Goal: Transaction & Acquisition: Register for event/course

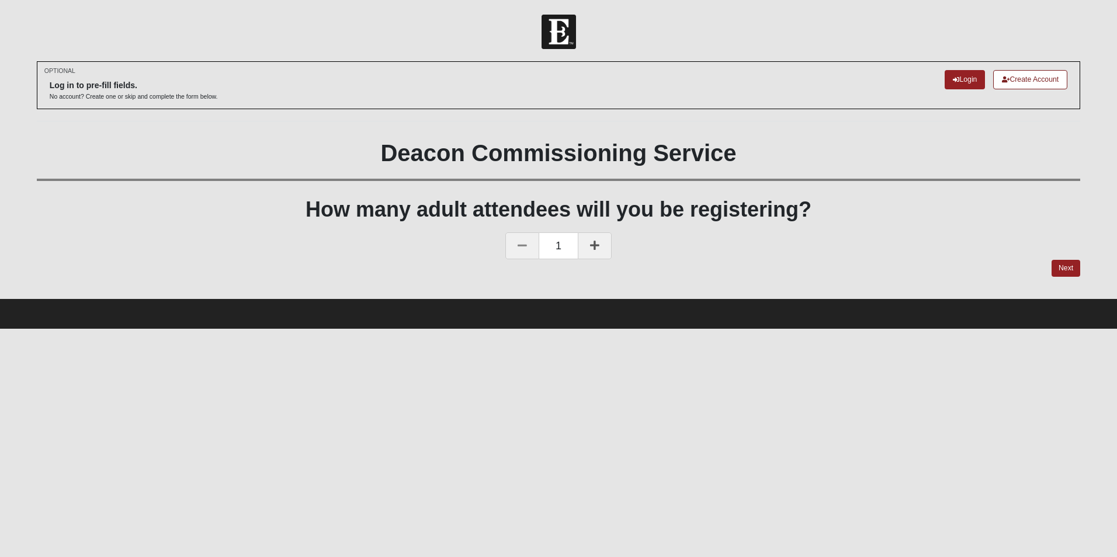
click at [588, 236] on link at bounding box center [595, 245] width 34 height 27
click at [1072, 267] on link "Next" at bounding box center [1065, 268] width 29 height 17
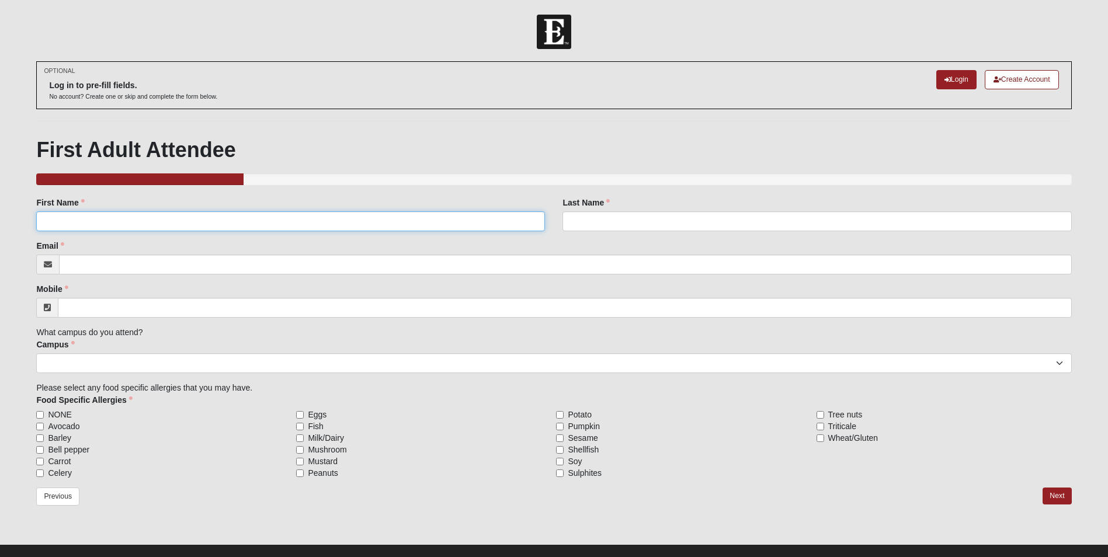
click at [255, 223] on input "First Name" at bounding box center [290, 221] width 509 height 20
type input "Brent"
type input "Fickling"
type input "brentfickling@ficklingconstruction.com"
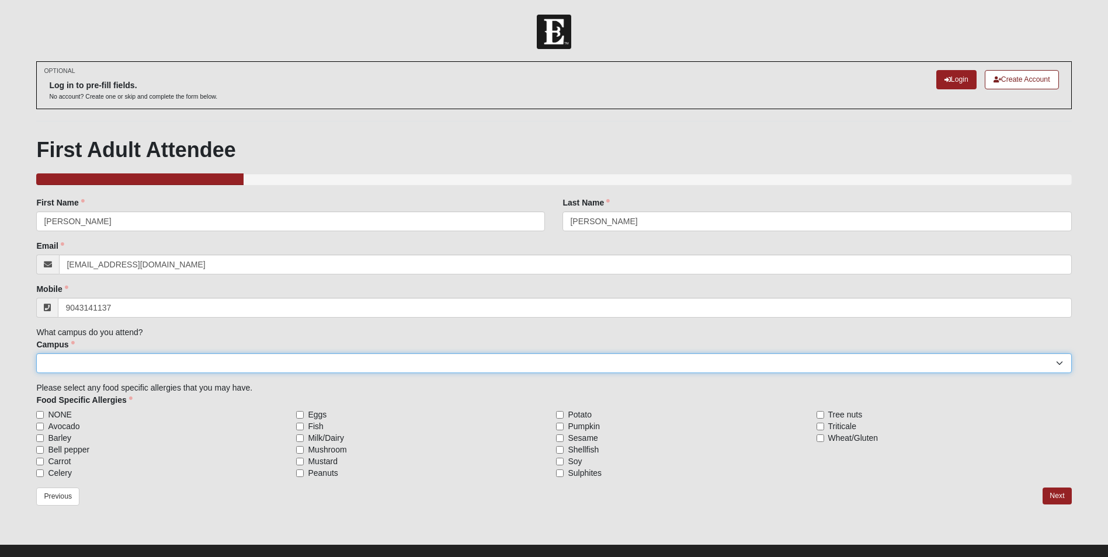
type input "(904) 314-1137"
select select "3"
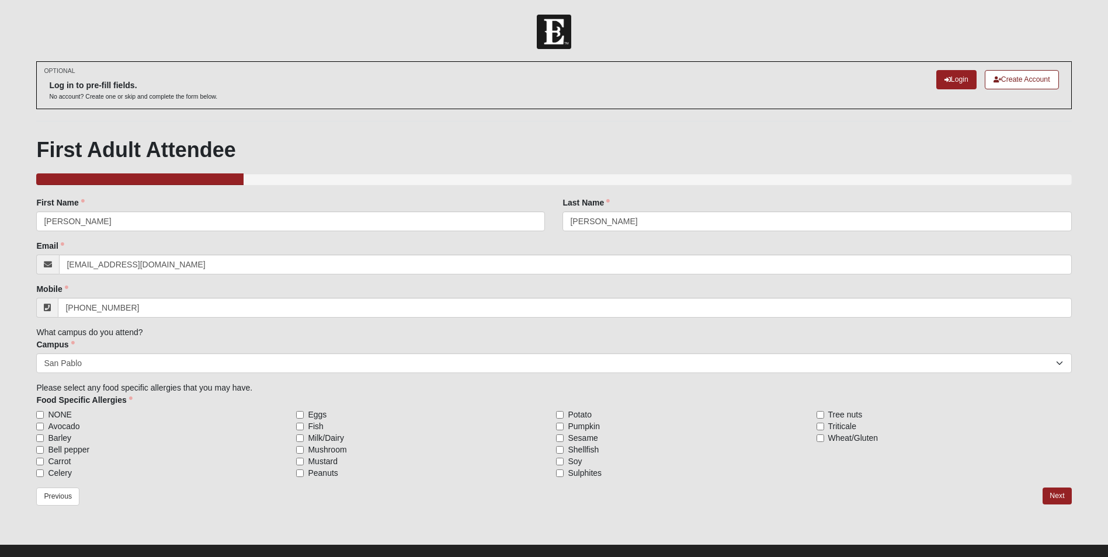
click at [21, 373] on form "Log In Deacon Commissioning- 2025 Events Deacon Commissioning- 2025 Error OPTIO…" at bounding box center [554, 295] width 1108 height 560
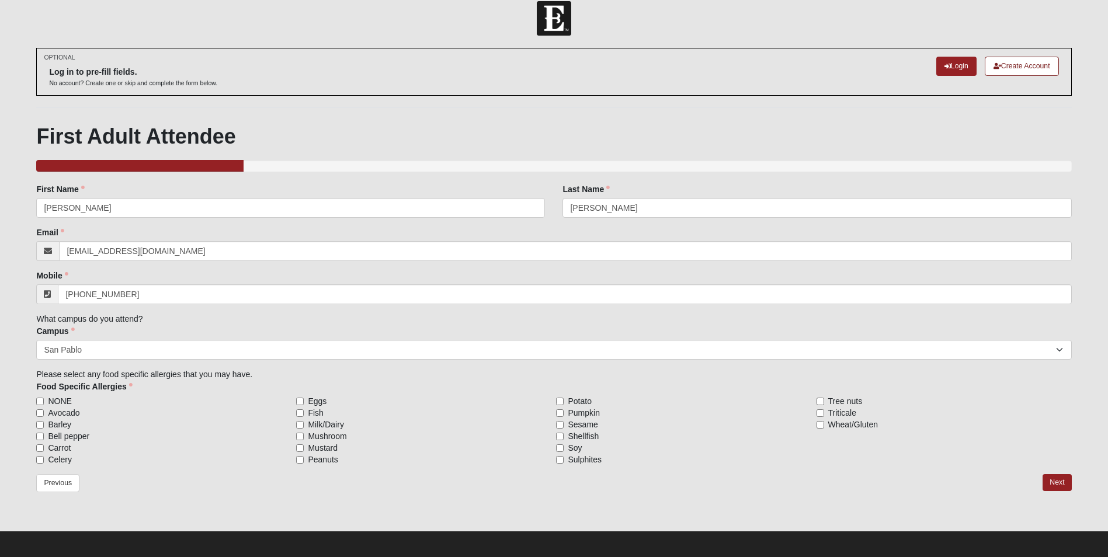
scroll to position [18, 0]
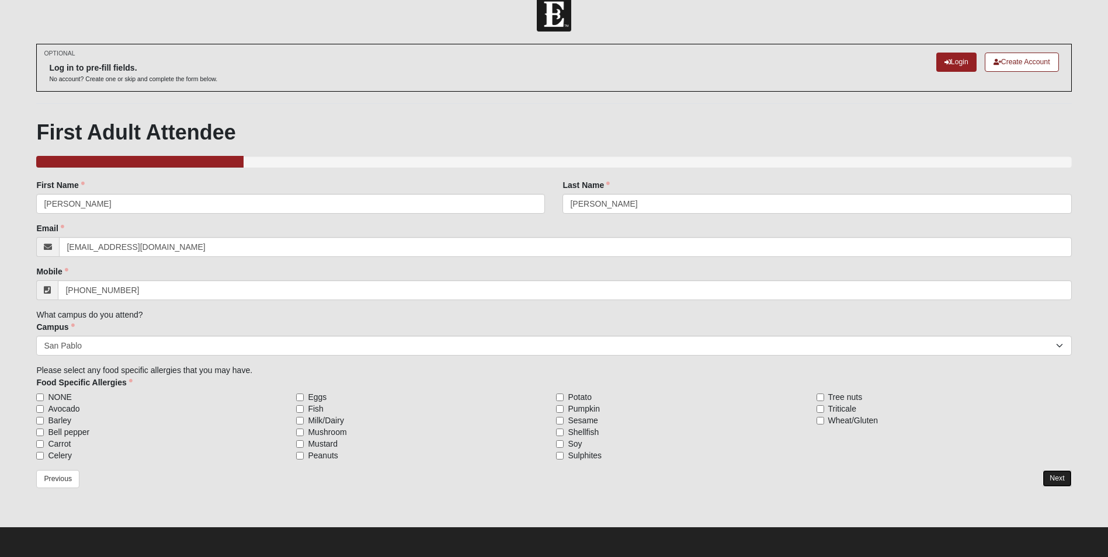
click at [1050, 481] on link "Next" at bounding box center [1057, 478] width 29 height 17
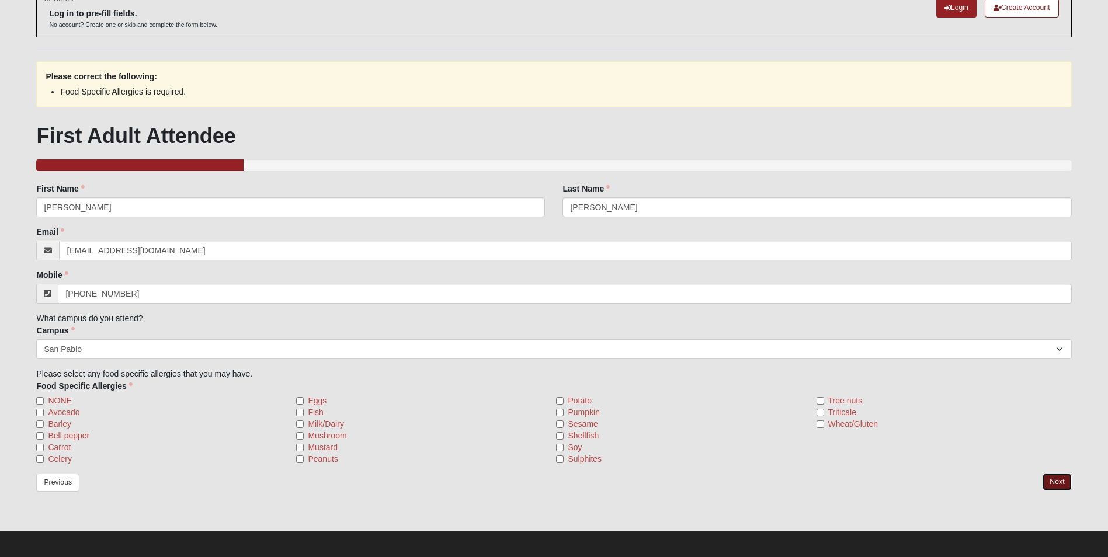
scroll to position [75, 0]
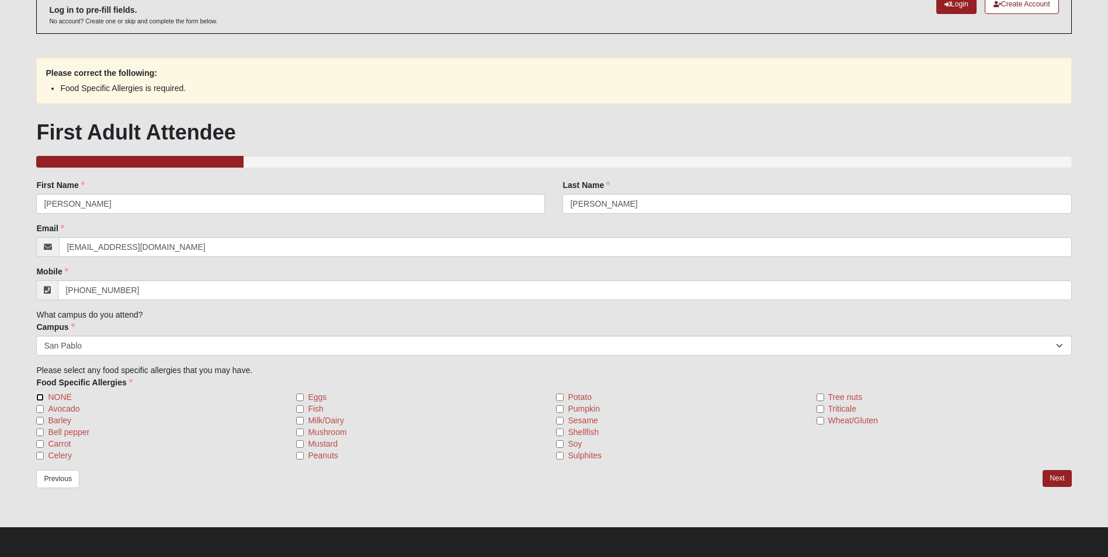
click at [39, 398] on input "NONE" at bounding box center [40, 398] width 8 height 8
checkbox input "true"
click at [1057, 487] on div "Previous Next" at bounding box center [553, 489] width 1035 height 39
click at [1061, 481] on link "Next" at bounding box center [1057, 478] width 29 height 17
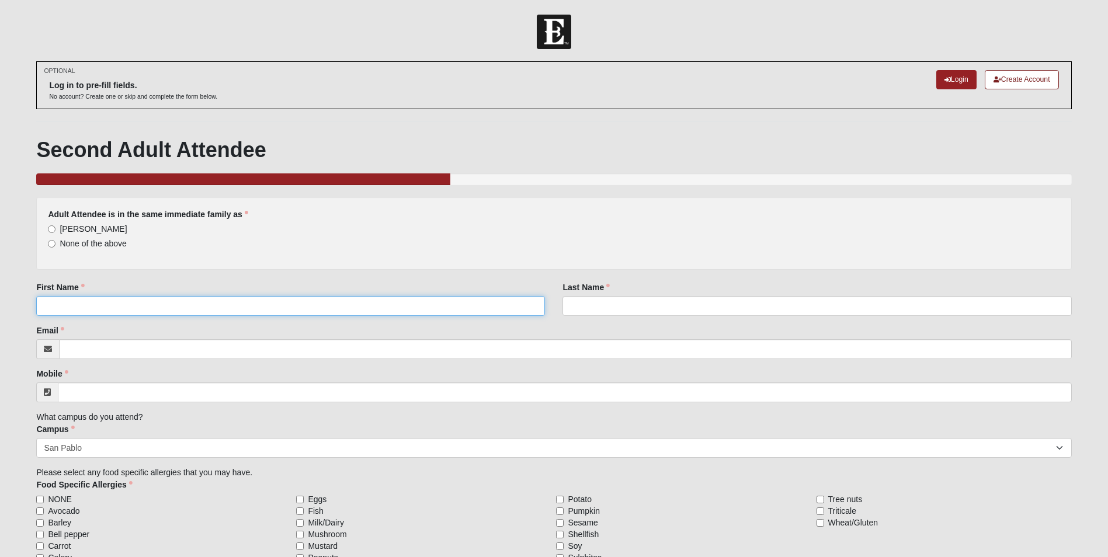
click at [322, 310] on input "First Name" at bounding box center [290, 306] width 509 height 20
type input "Maggie"
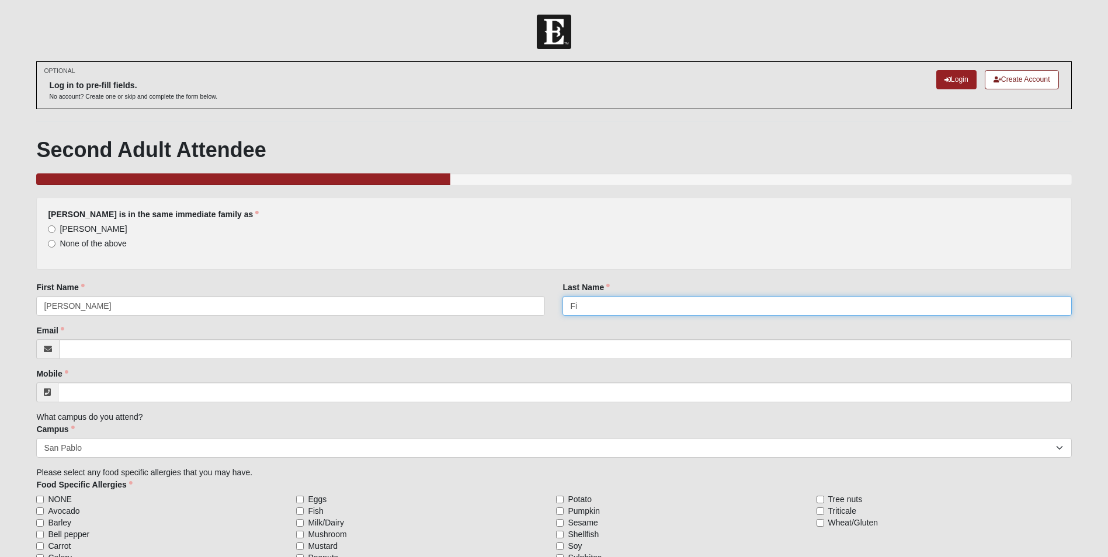
type input "F"
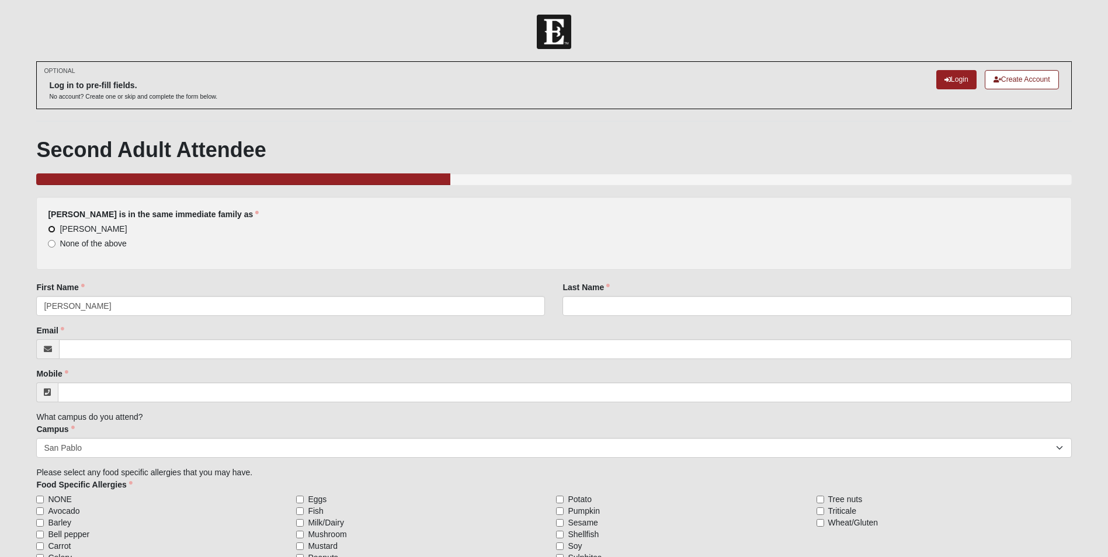
click at [50, 228] on input "Brent Fickling" at bounding box center [52, 229] width 8 height 8
radio input "true"
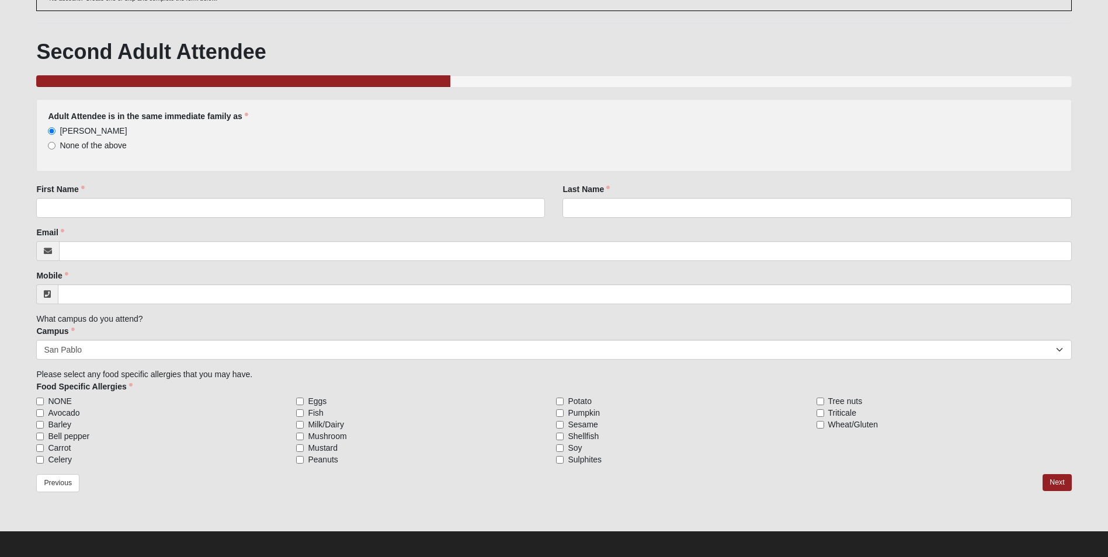
scroll to position [102, 0]
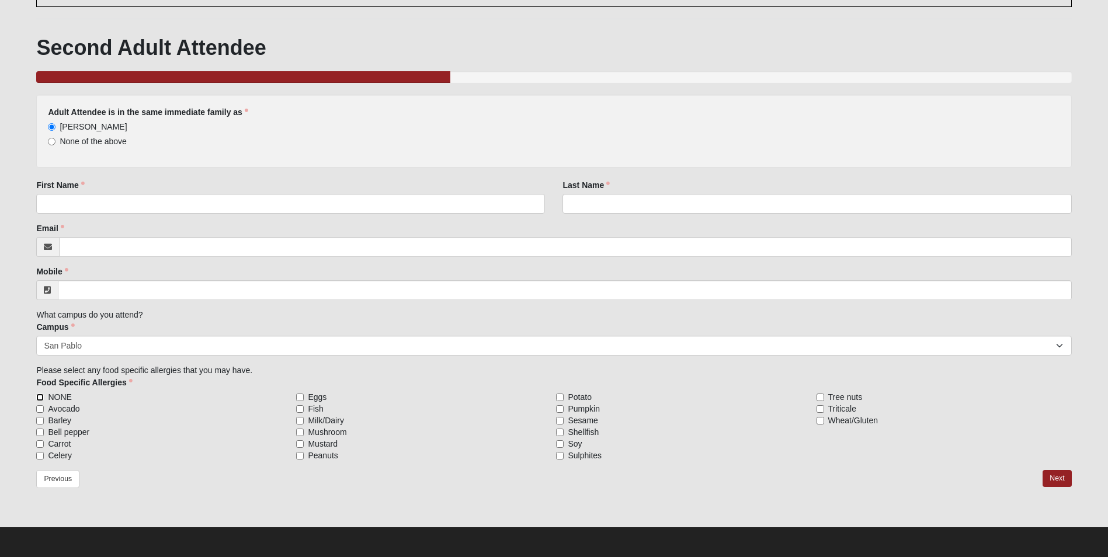
click at [40, 398] on input "NONE" at bounding box center [40, 398] width 8 height 8
checkbox input "true"
click at [1060, 483] on link "Next" at bounding box center [1057, 478] width 29 height 17
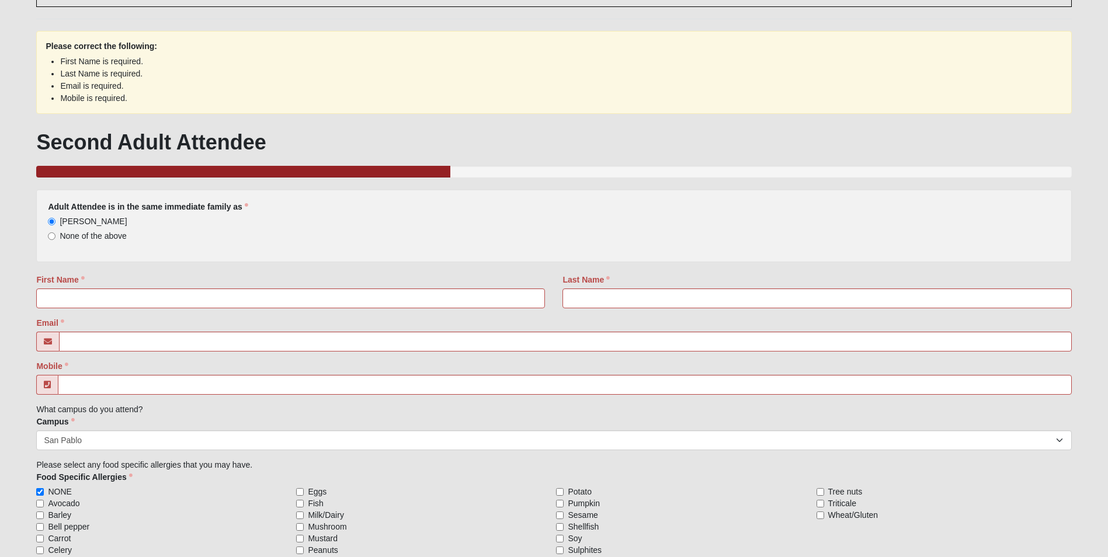
scroll to position [0, 0]
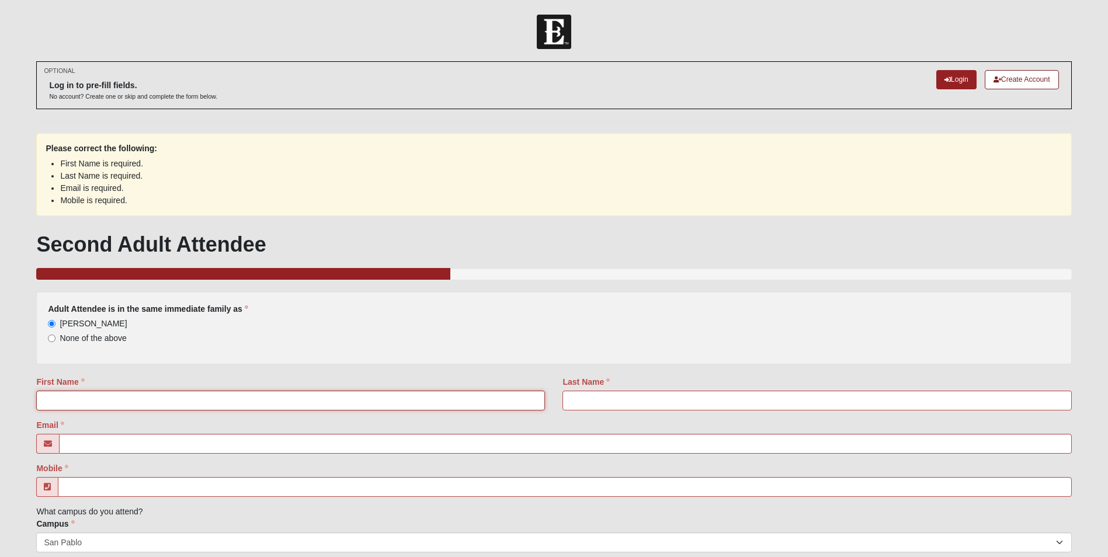
click at [171, 395] on input "First Name" at bounding box center [290, 401] width 509 height 20
type input "Maggie"
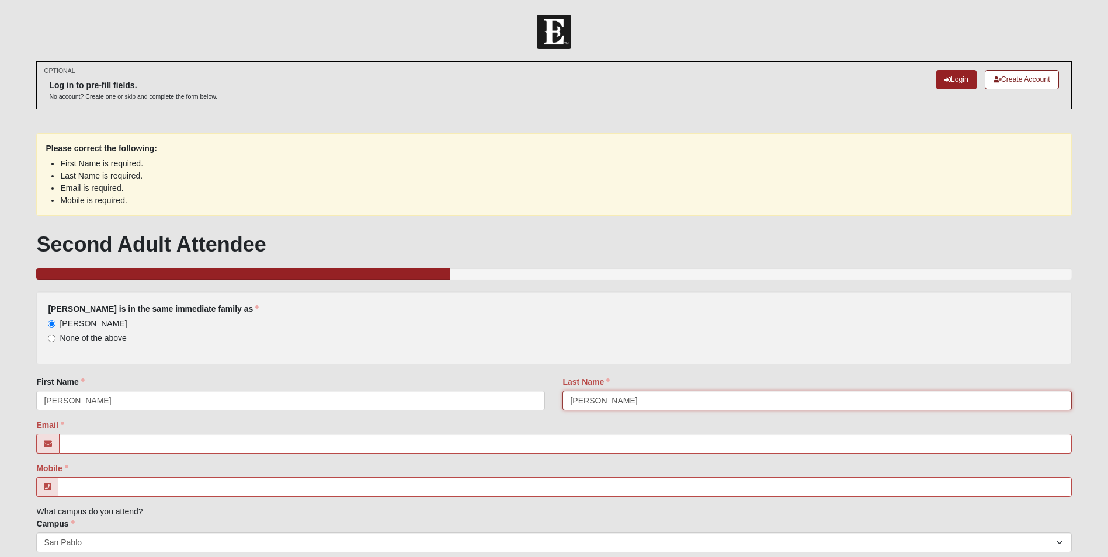
type input "Fickling"
click at [141, 439] on input "Email" at bounding box center [565, 444] width 1012 height 20
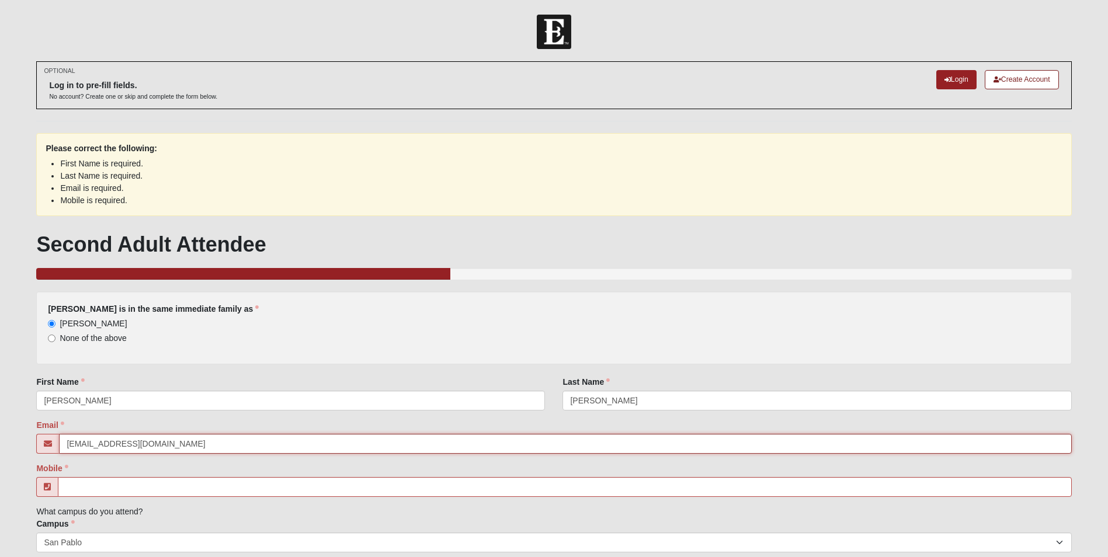
type input "brentfickling@ficklingconstruction.com"
click at [134, 491] on input "Mobile" at bounding box center [564, 487] width 1013 height 20
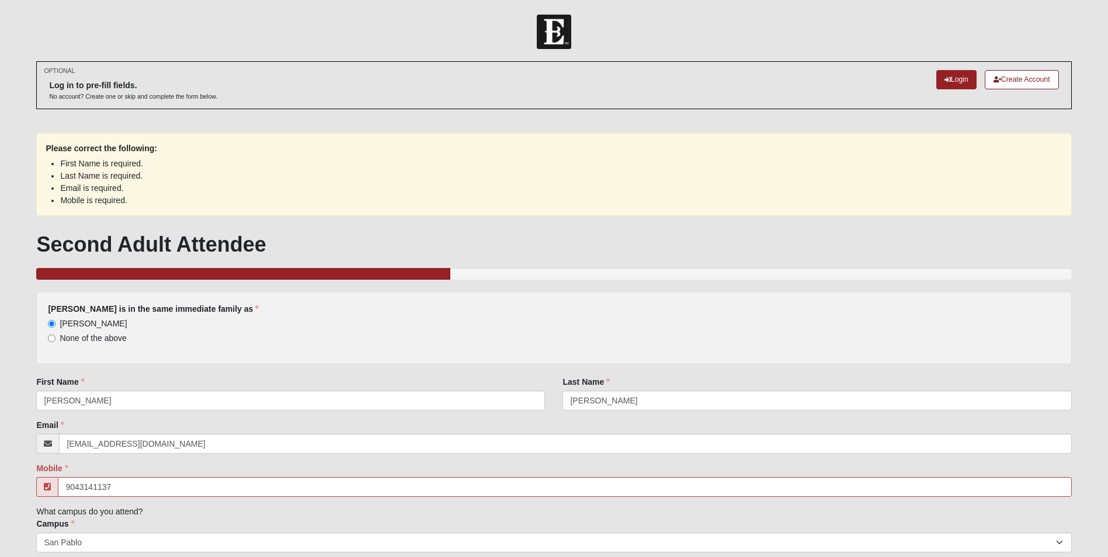
type input "(904) 314-1137"
click at [242, 506] on div "Maggie is in the same immediate family as Brent Fickling None of the above Answ…" at bounding box center [553, 474] width 1035 height 367
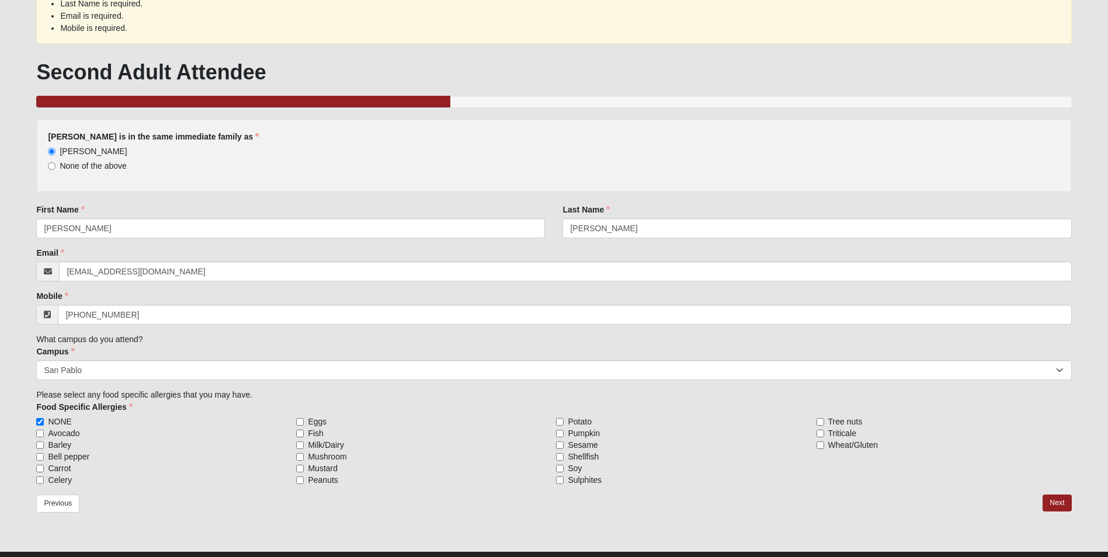
scroll to position [197, 0]
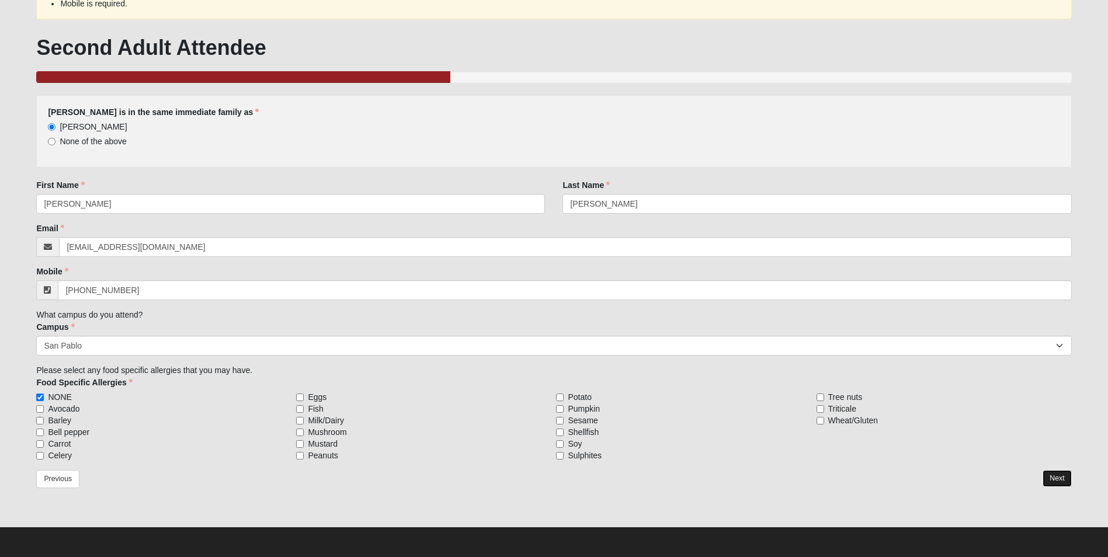
click at [1058, 476] on link "Next" at bounding box center [1057, 478] width 29 height 17
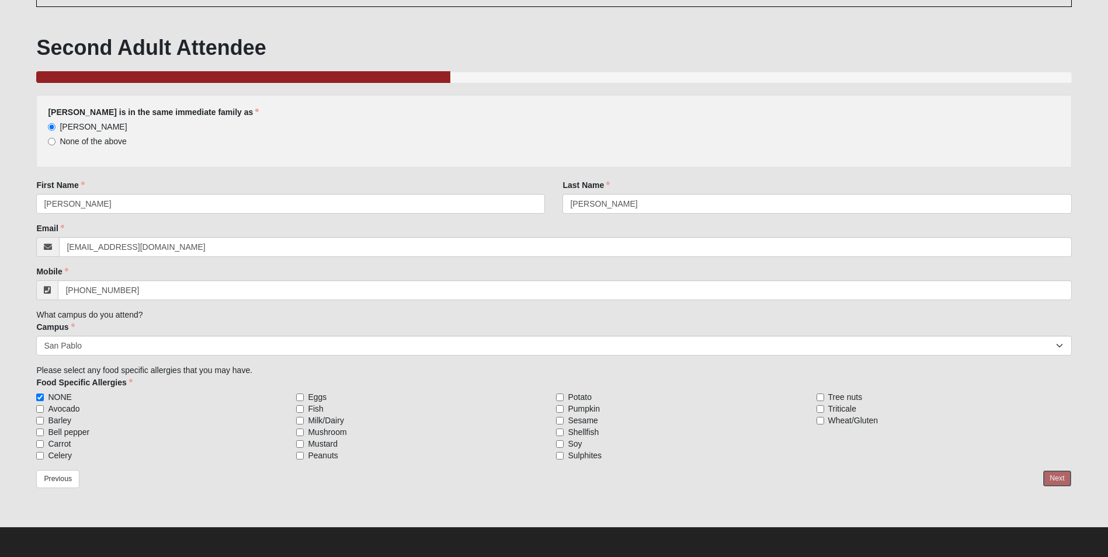
scroll to position [102, 0]
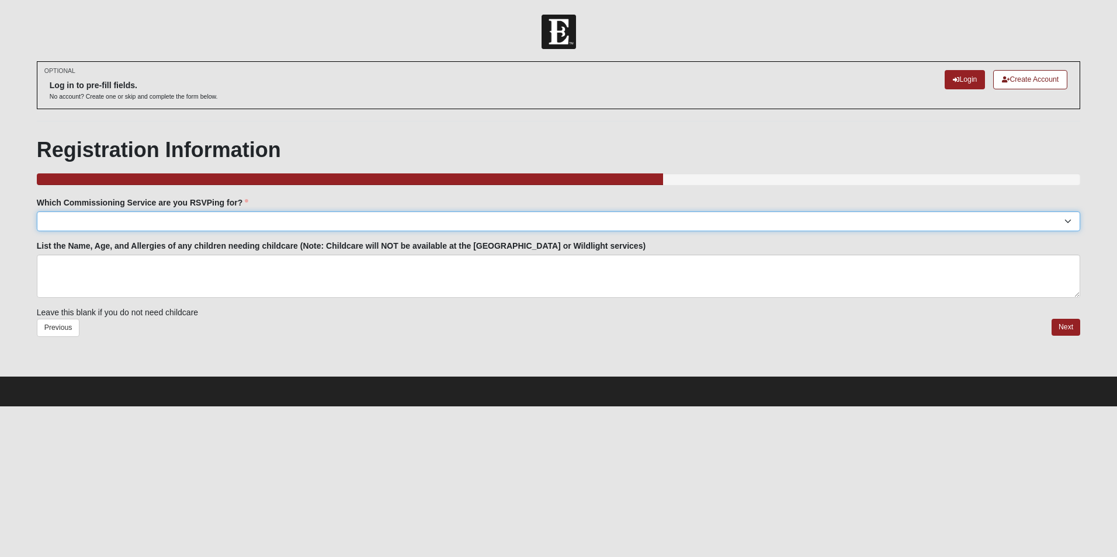
click at [261, 221] on select "Arlington: Sunday November 2nd | 6:00pm | Maccurrach Residence (4970 Maybank Wa…" at bounding box center [558, 221] width 1043 height 20
select select "San Pablo: Sunday Oct 19th | 6:30pm | San Pablo Campus"
click at [37, 211] on select "Arlington: Sunday November 2nd | 6:00pm | Maccurrach Residence (4970 Maybank Wa…" at bounding box center [558, 221] width 1043 height 20
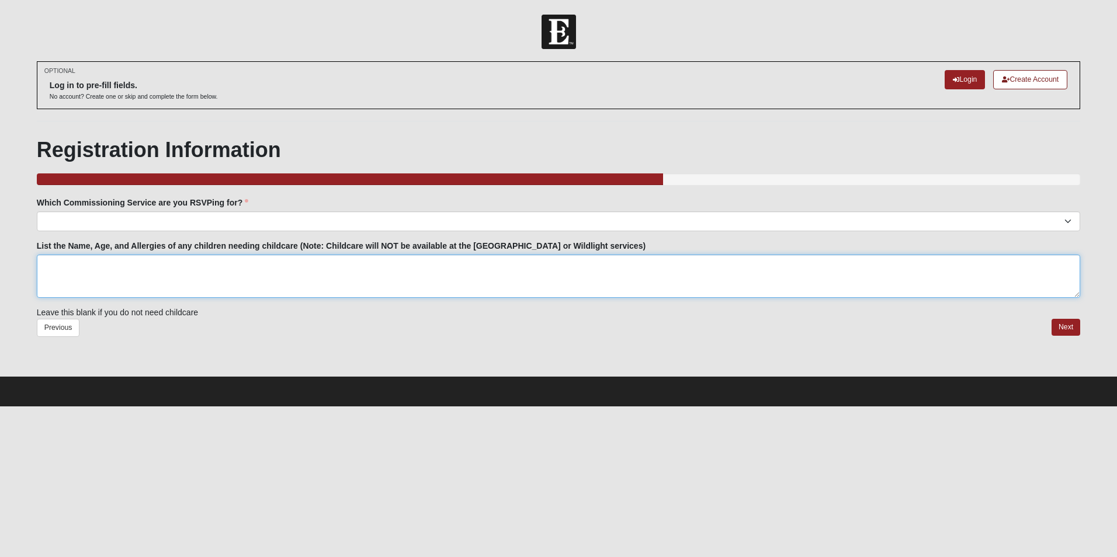
click at [159, 286] on textarea "List the Name, Age, and Allergies of any children needing childcare (Note: Chil…" at bounding box center [558, 276] width 1043 height 43
type textarea "Parker Fickling: Boy Age 2"
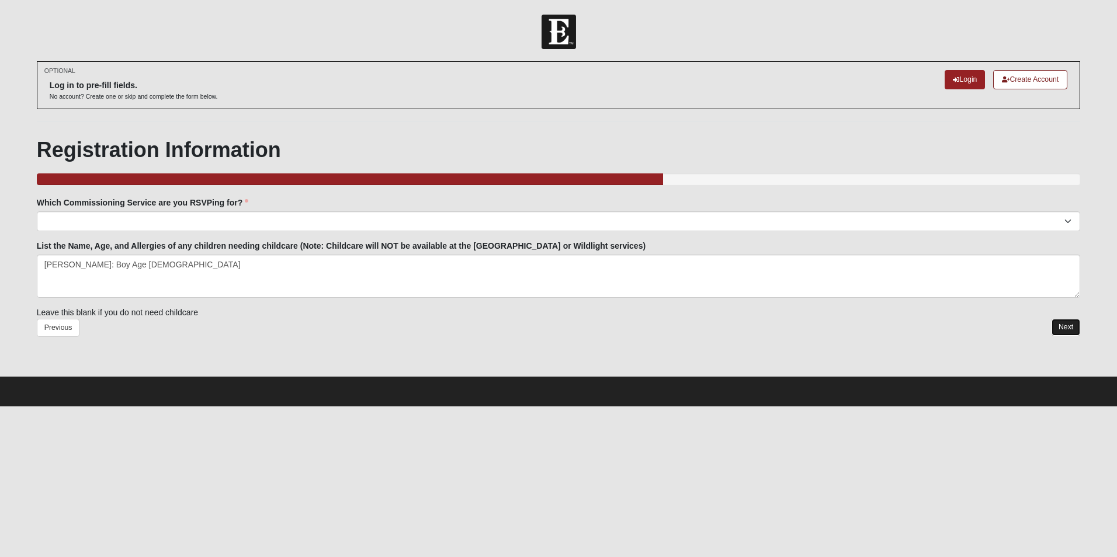
click at [1070, 332] on link "Next" at bounding box center [1065, 327] width 29 height 17
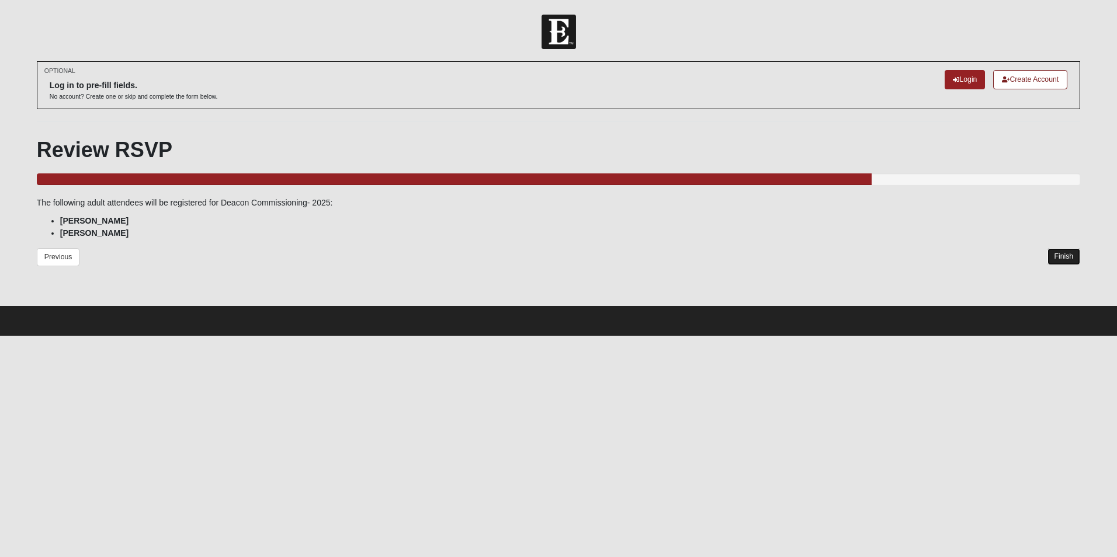
click at [1071, 261] on link "Finish" at bounding box center [1063, 256] width 33 height 17
